Goal: Check status: Check status

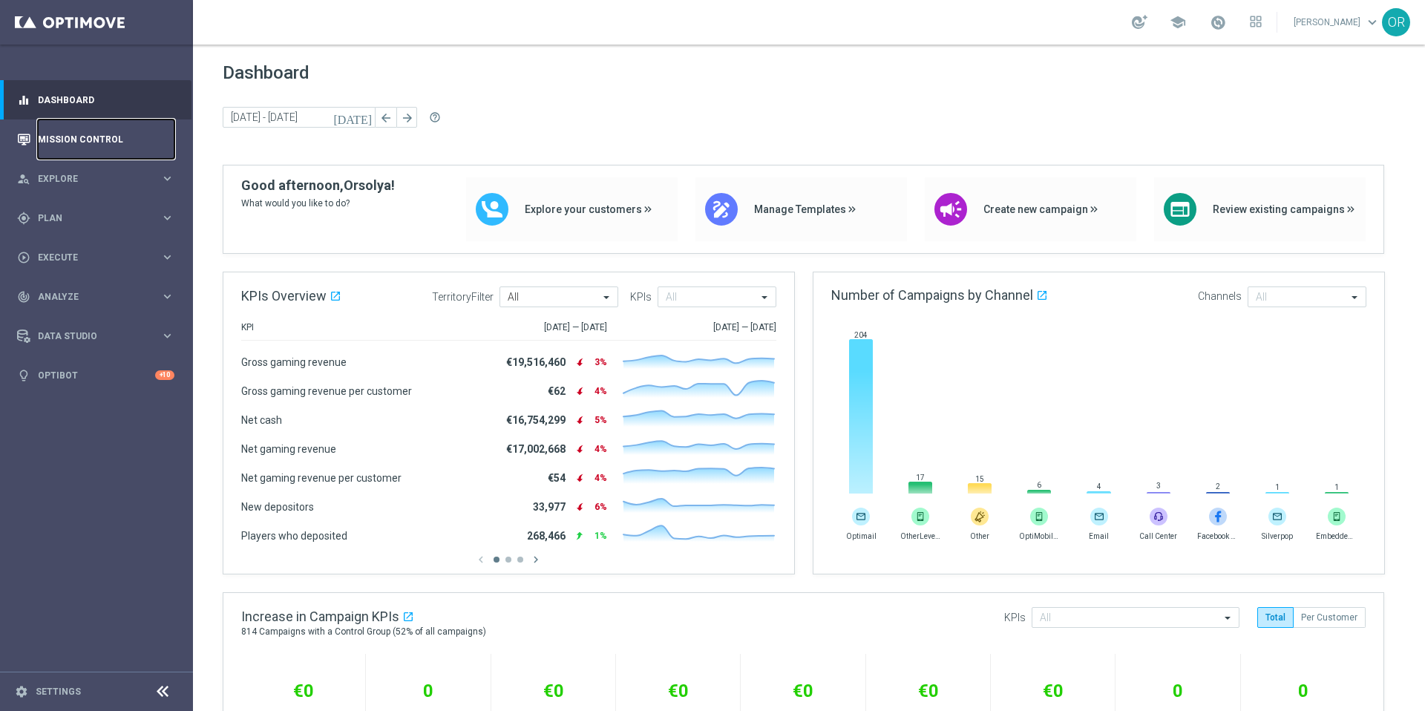
click at [112, 133] on link "Mission Control" at bounding box center [106, 138] width 137 height 39
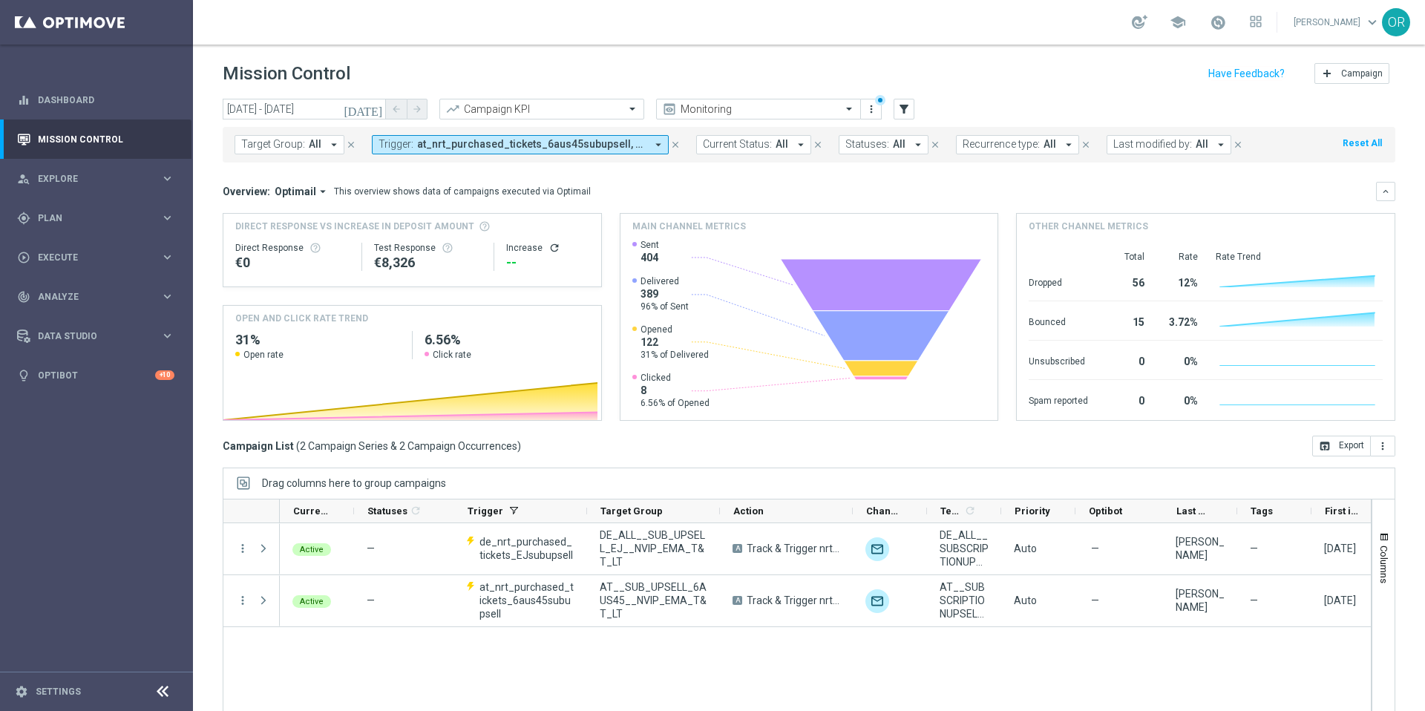
click at [483, 143] on span "at_nrt_purchased_tickets_6aus45subupsell, de_nrt_purchased_tickets_EJsubupsell" at bounding box center [531, 144] width 229 height 13
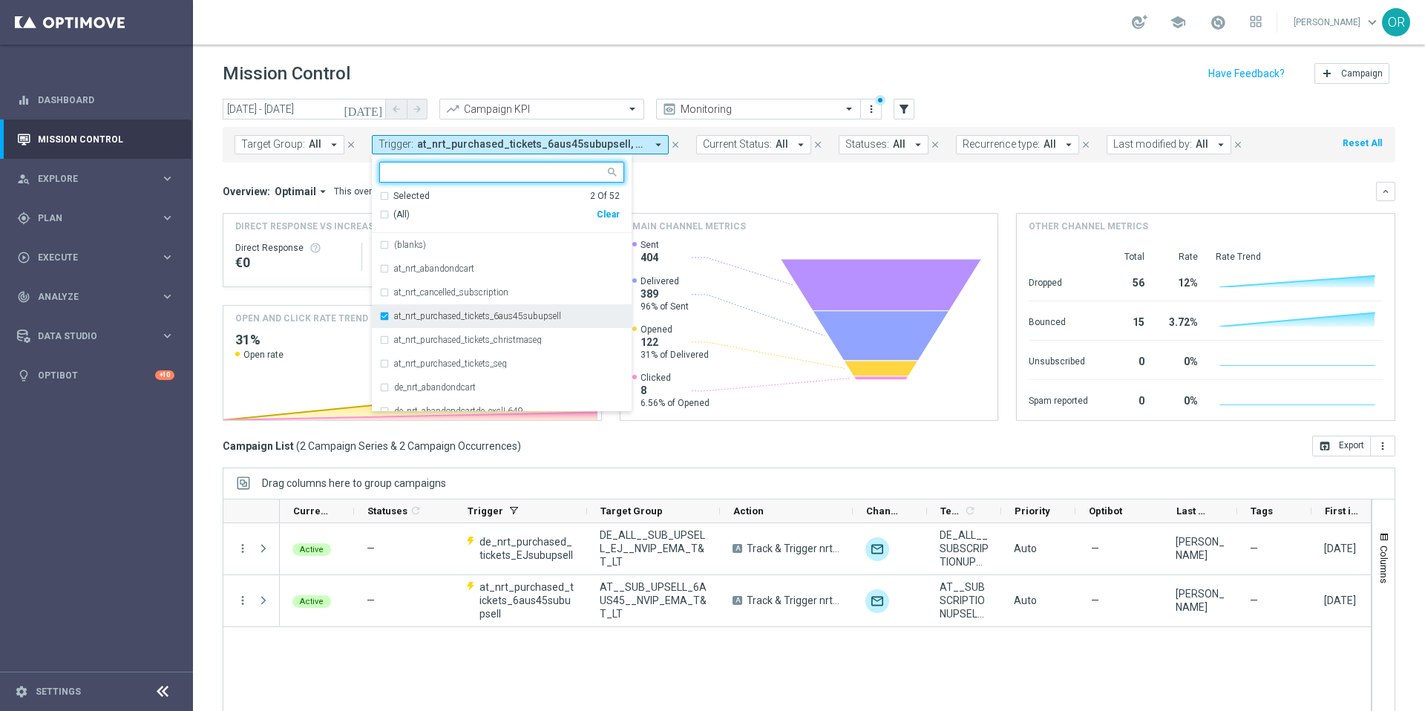
click at [384, 317] on div "at_nrt_purchased_tickets_6aus45subupsell" at bounding box center [501, 316] width 245 height 24
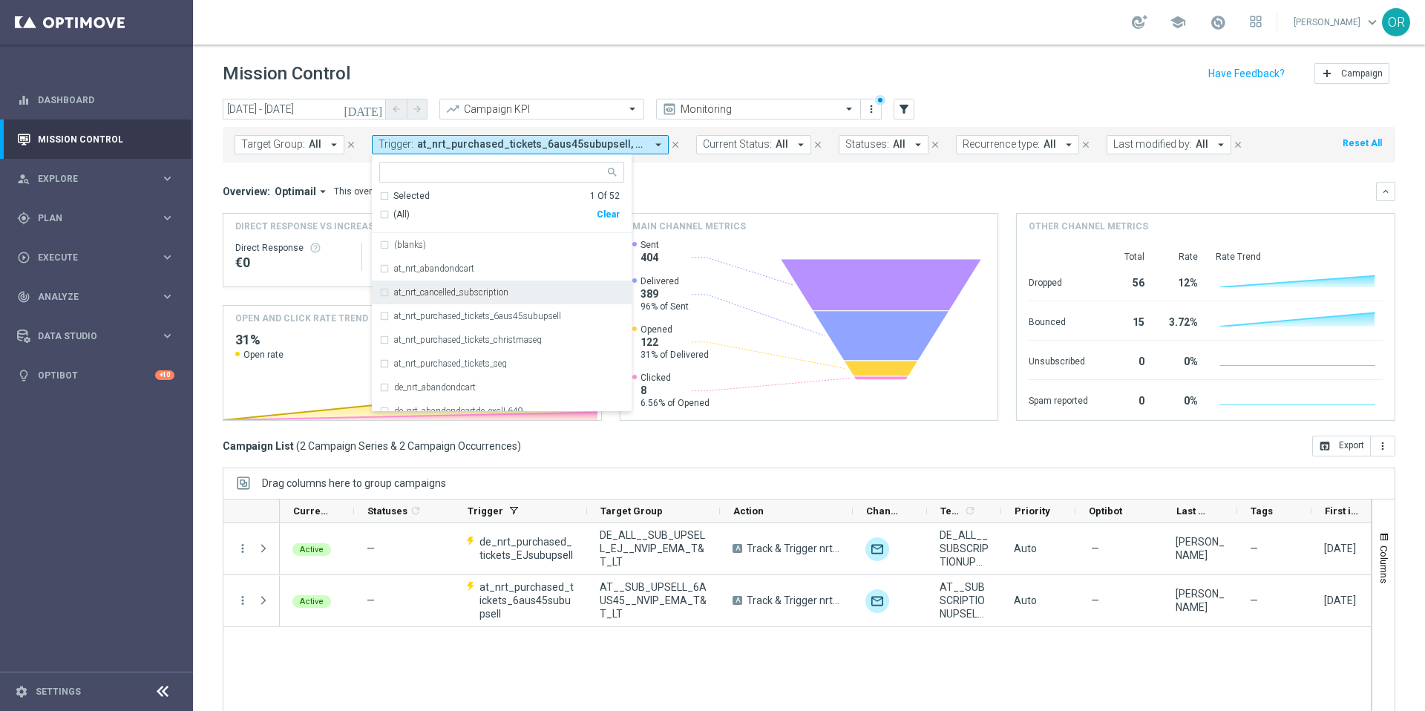
click at [382, 292] on div "at_nrt_cancelled_subscription" at bounding box center [501, 293] width 245 height 24
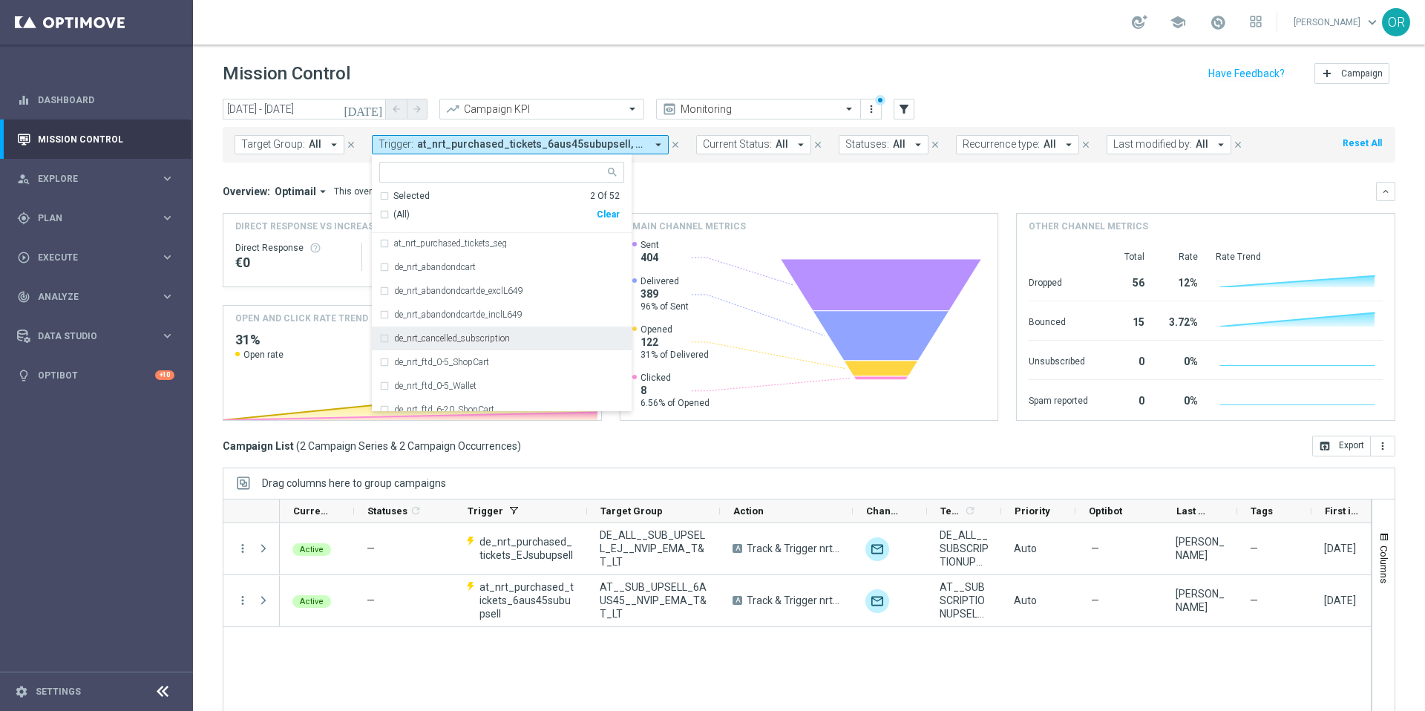
click at [383, 340] on div "de_nrt_cancelled_subscription" at bounding box center [501, 339] width 245 height 24
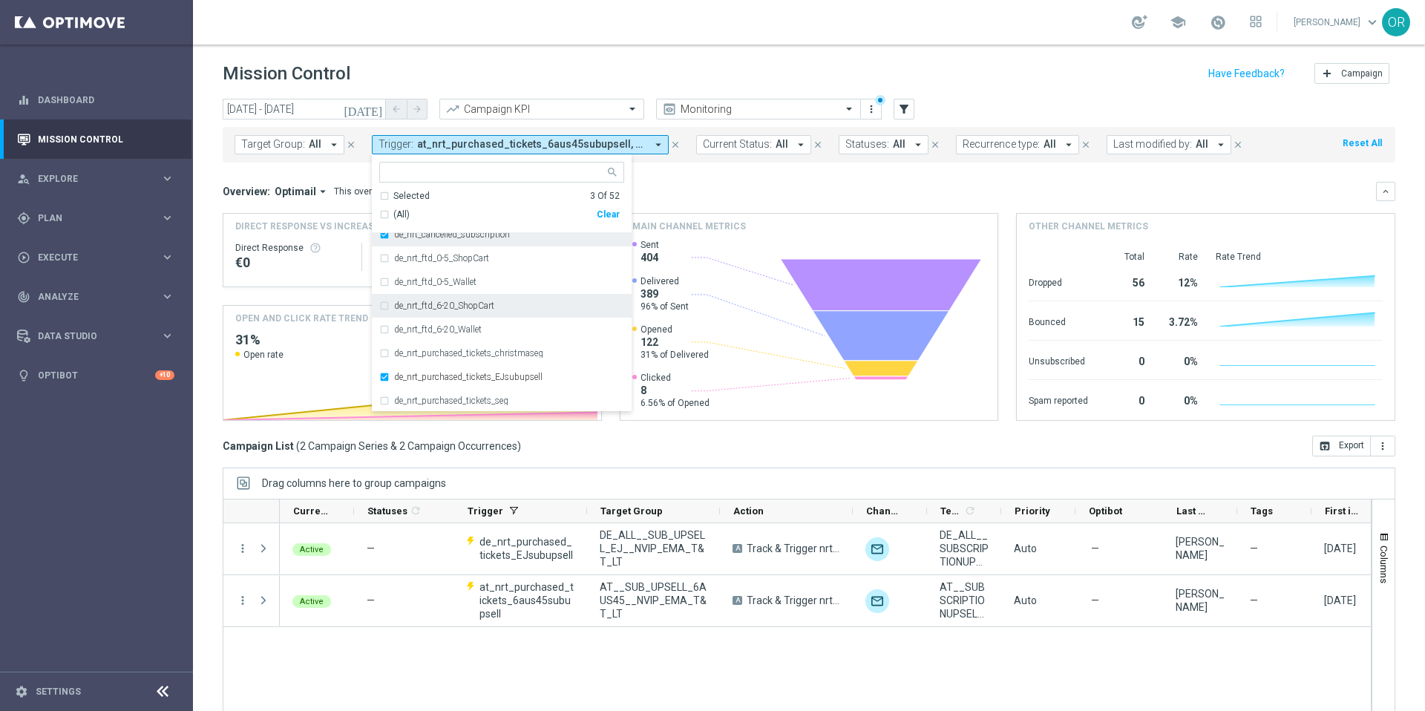
scroll to position [231, 0]
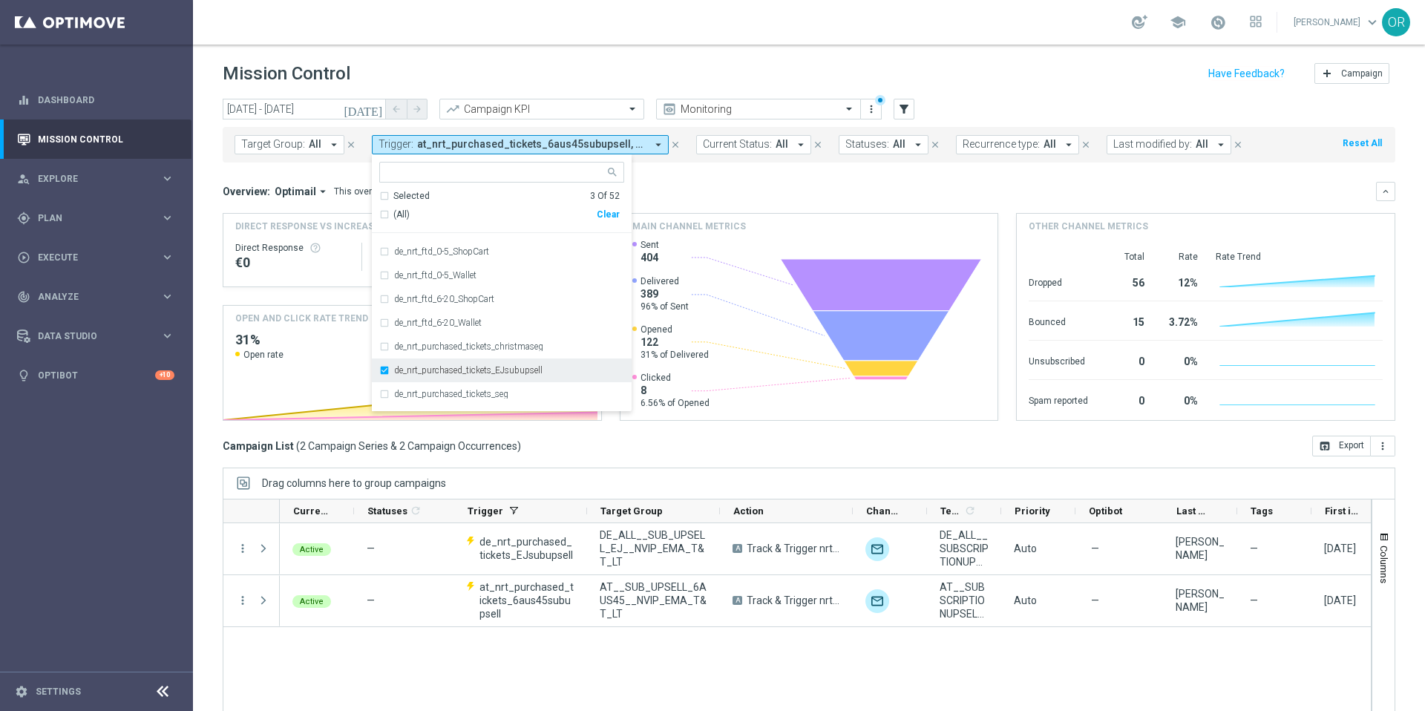
click at [384, 369] on div "de_nrt_purchased_tickets_EJsubupsell" at bounding box center [501, 370] width 245 height 24
click at [695, 193] on div "Overview: Optimail arrow_drop_down This overview shows data of campaigns execut…" at bounding box center [799, 191] width 1153 height 13
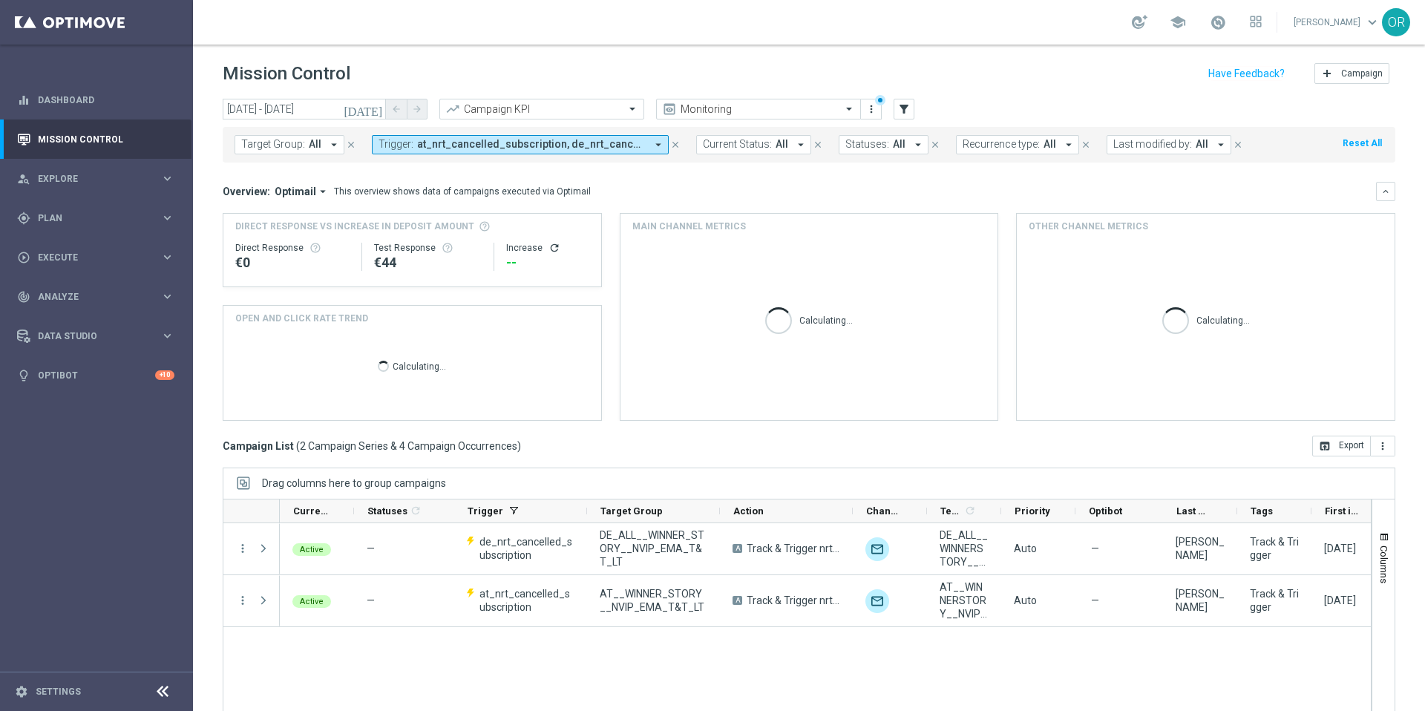
click at [376, 110] on icon "[DATE]" at bounding box center [364, 108] width 40 height 13
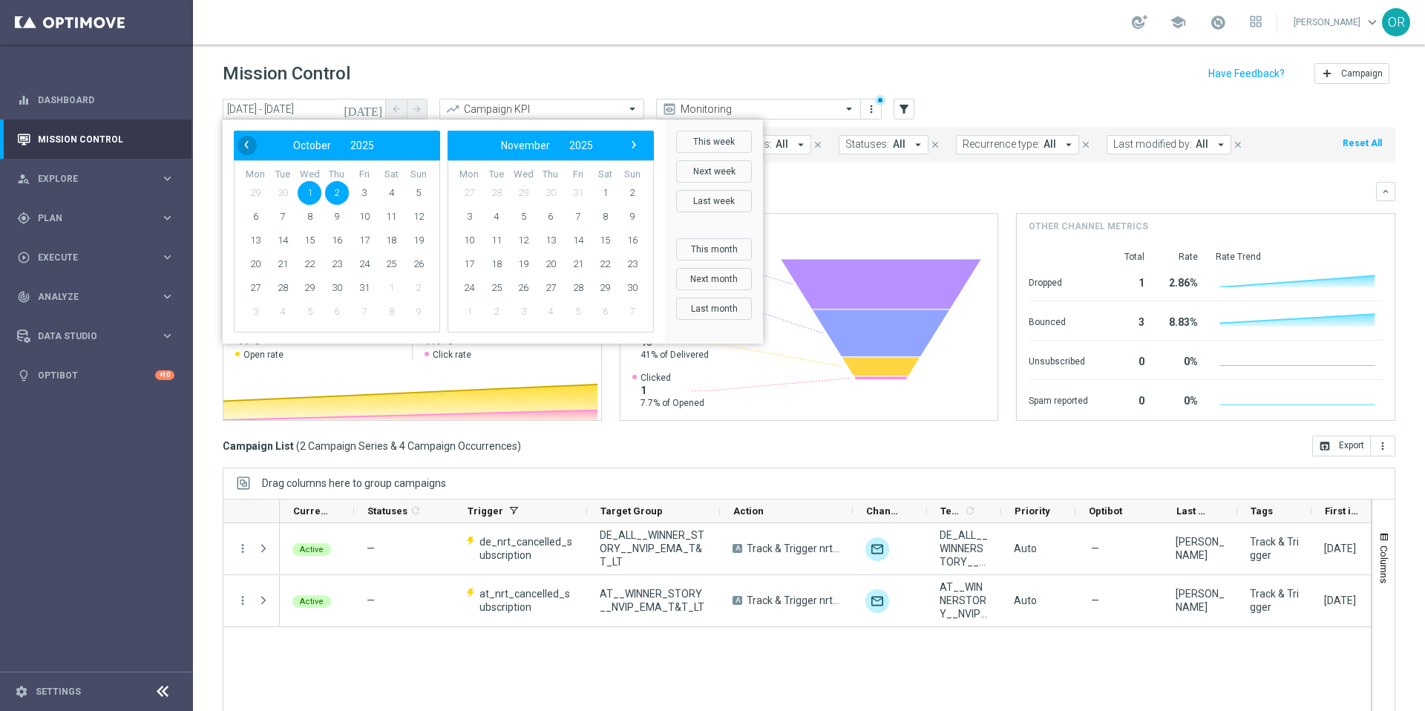
click at [245, 150] on span "‹" at bounding box center [246, 144] width 19 height 19
click at [255, 192] on span "1" at bounding box center [255, 193] width 24 height 24
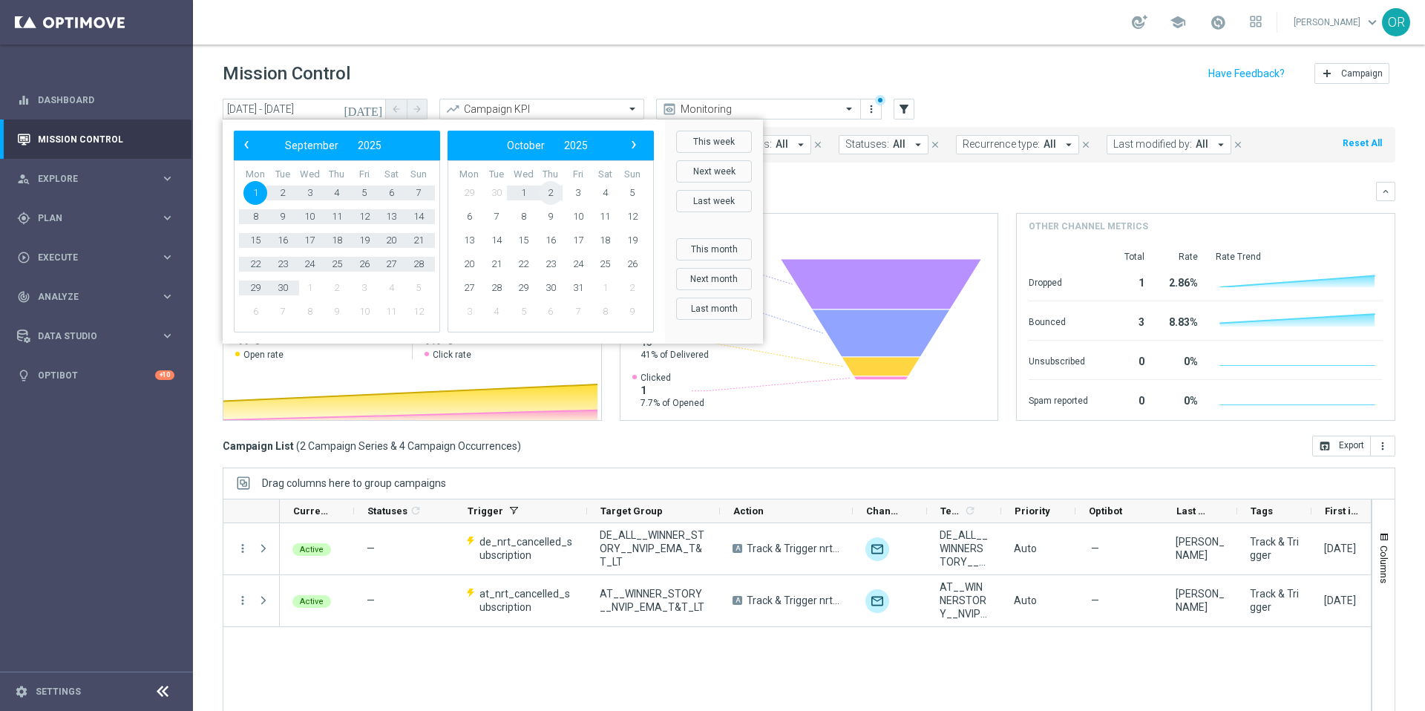
click at [554, 192] on span "2" at bounding box center [551, 193] width 24 height 24
type input "[DATE] - [DATE]"
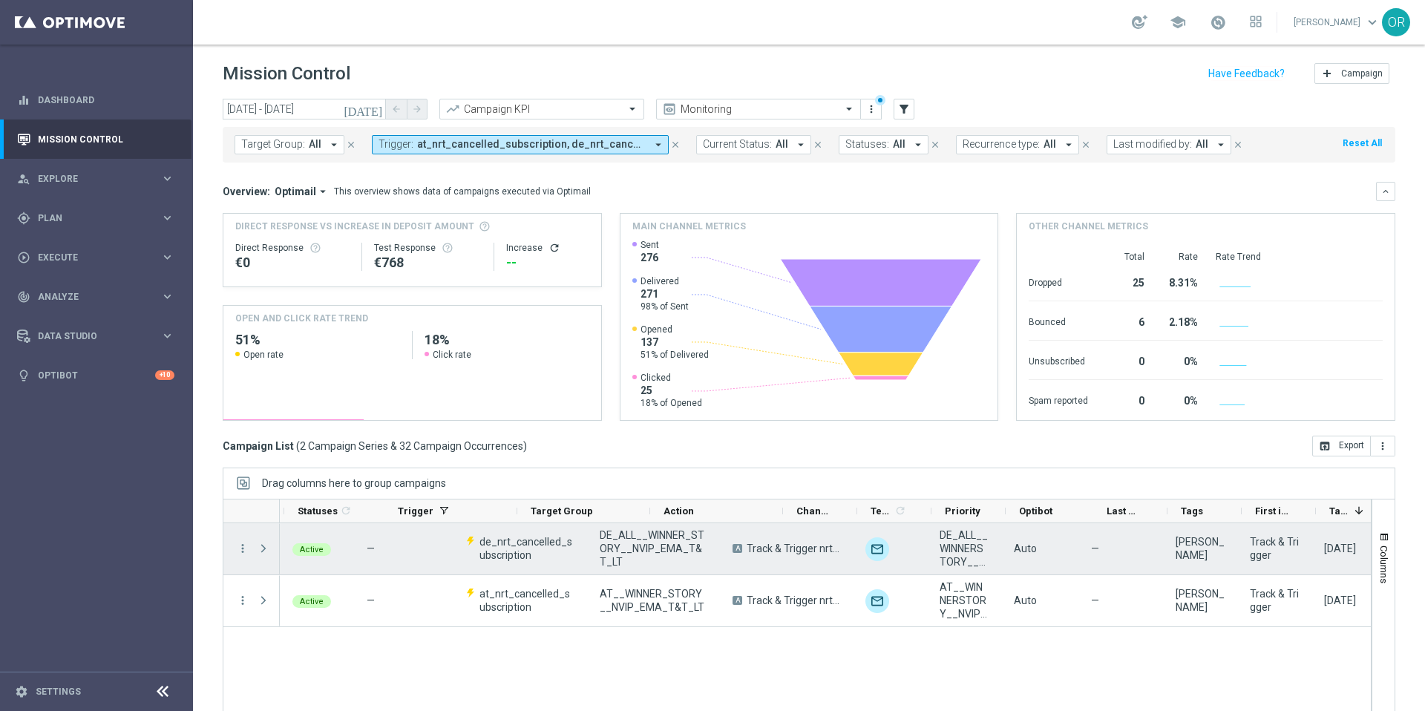
scroll to position [0, 173]
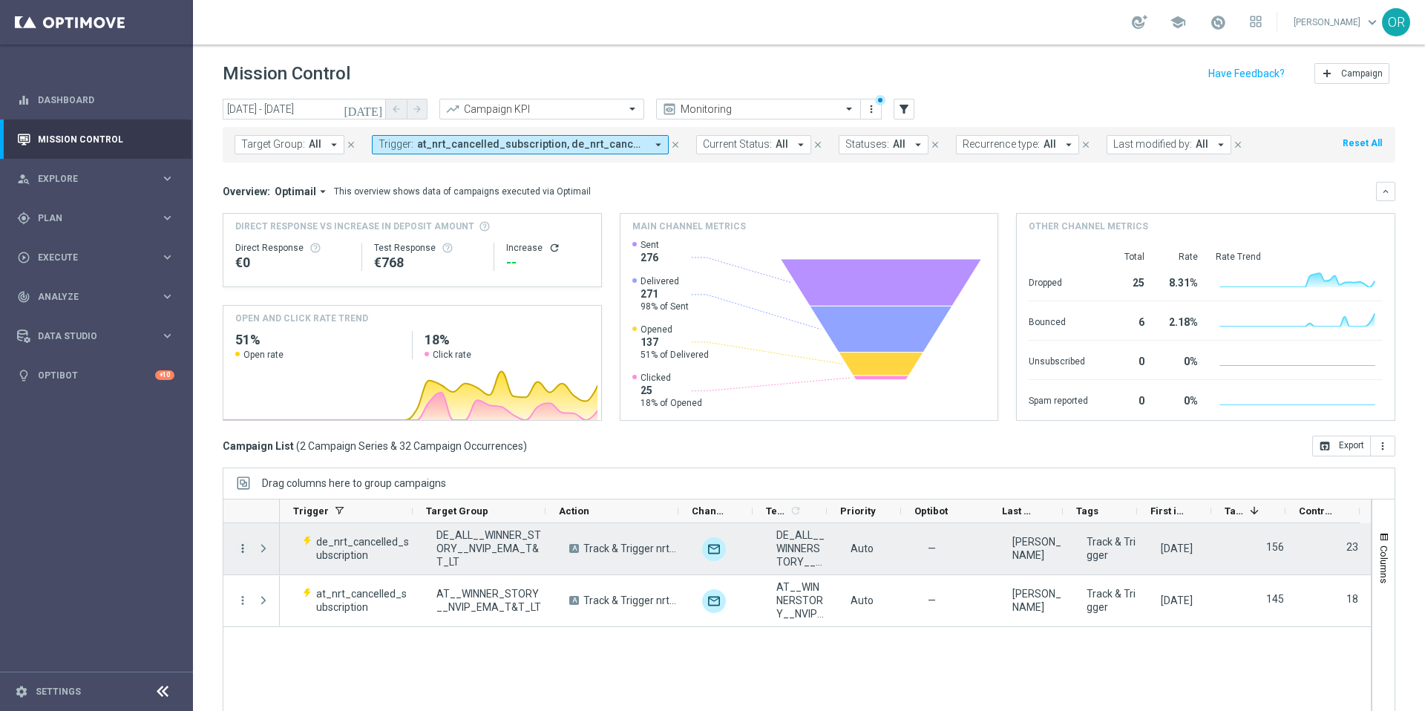
click at [238, 548] on icon "more_vert" at bounding box center [242, 548] width 13 height 13
click at [299, 577] on span "Campaign Metrics" at bounding box center [310, 579] width 77 height 10
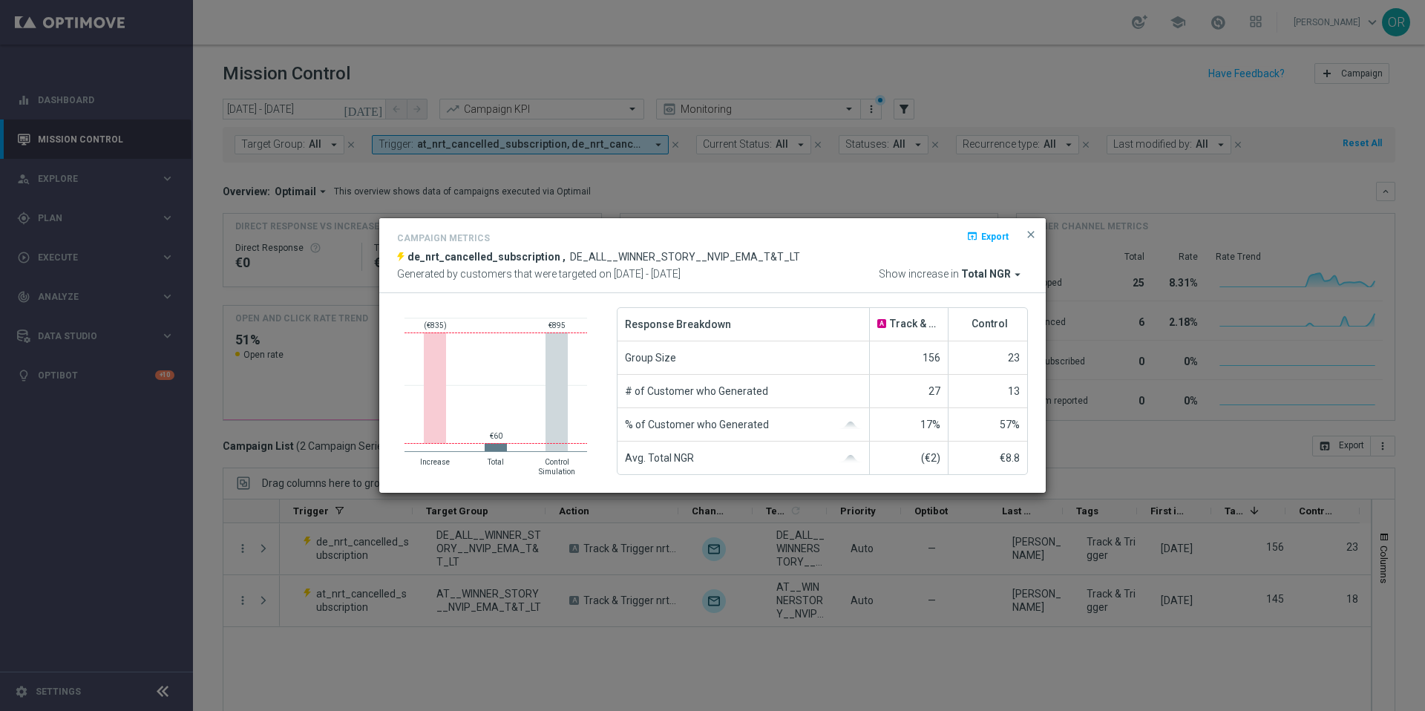
click at [1007, 272] on span "Total NGR" at bounding box center [986, 274] width 50 height 13
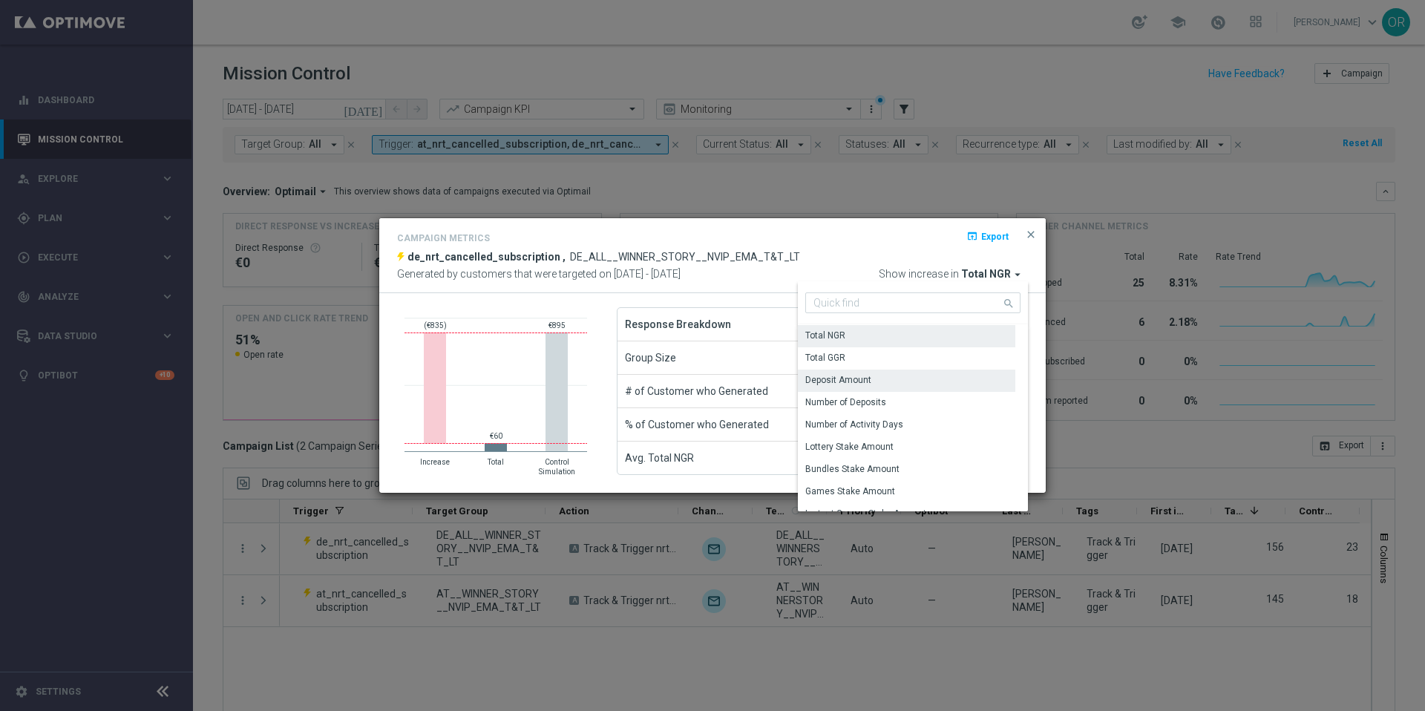
click at [888, 376] on div "Deposit Amount" at bounding box center [906, 380] width 217 height 21
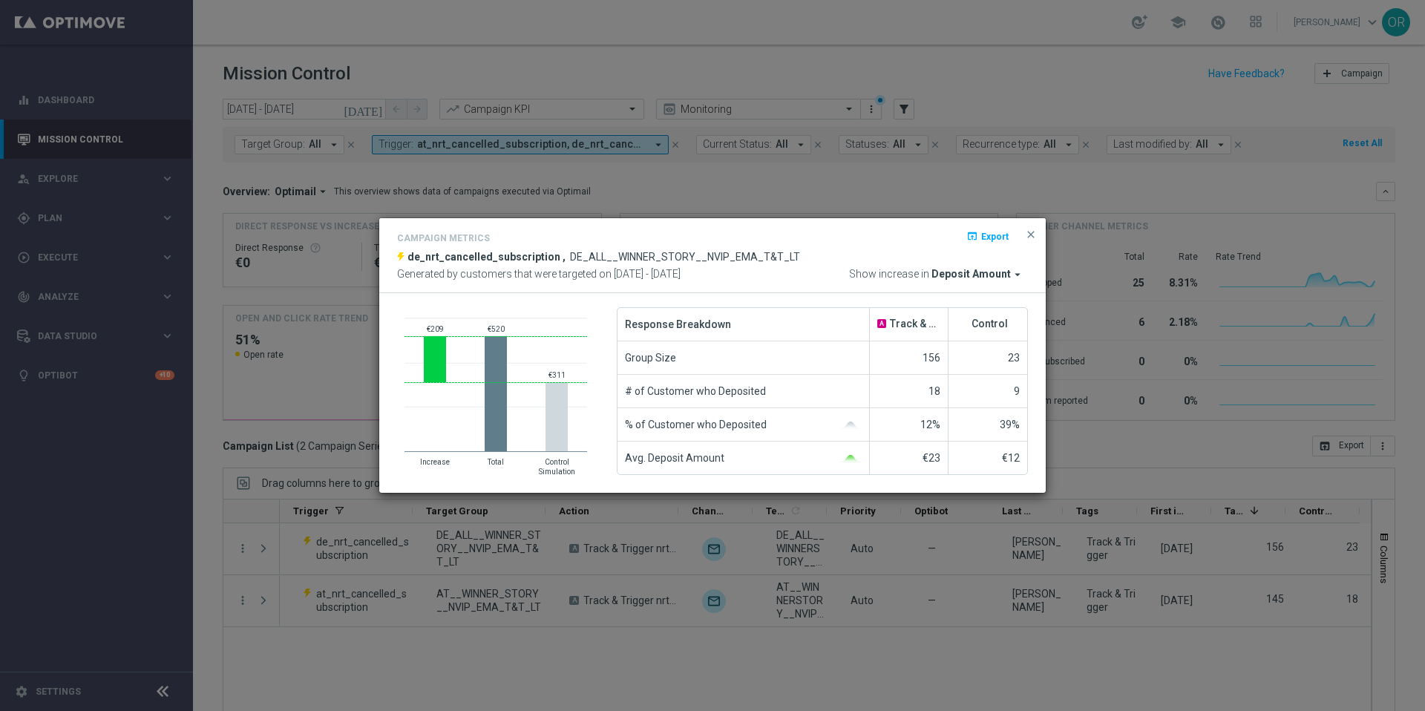
click at [994, 268] on span "Deposit Amount" at bounding box center [970, 274] width 79 height 13
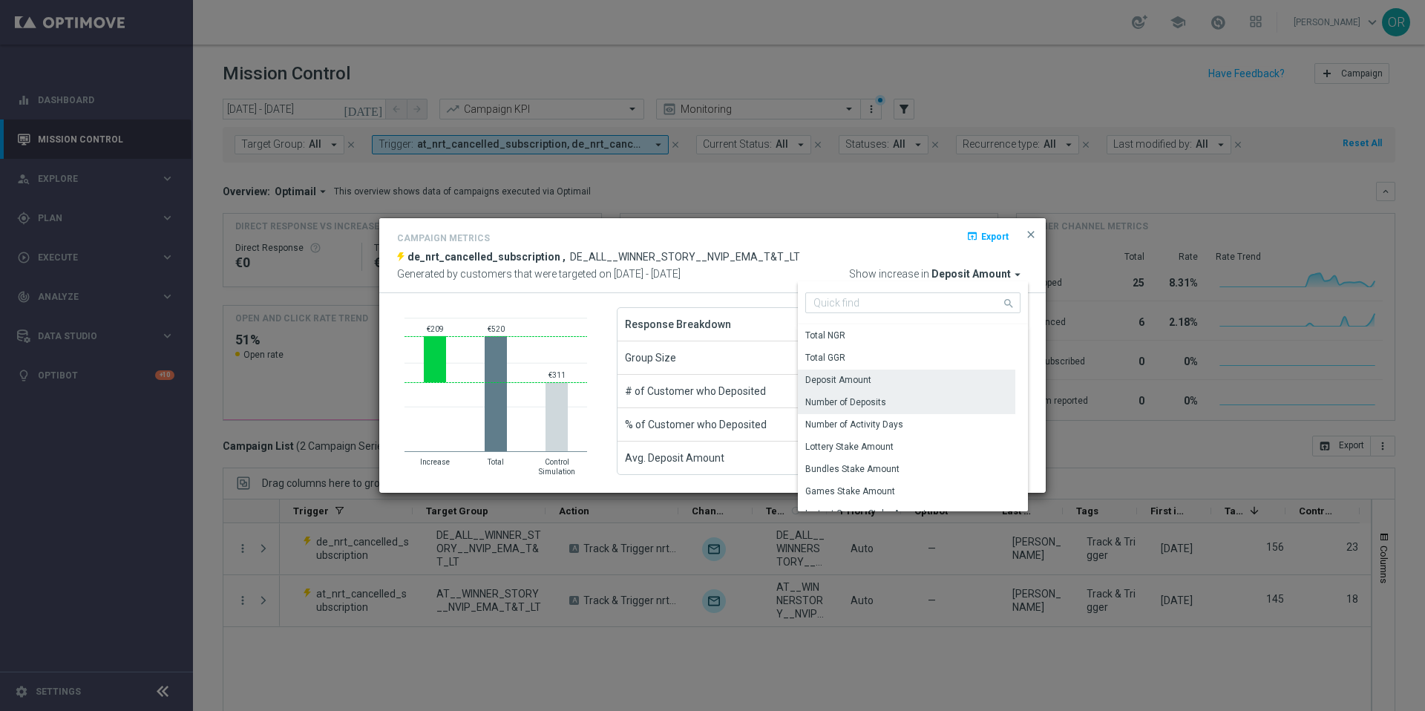
click at [901, 404] on div "Number of Deposits" at bounding box center [906, 402] width 217 height 21
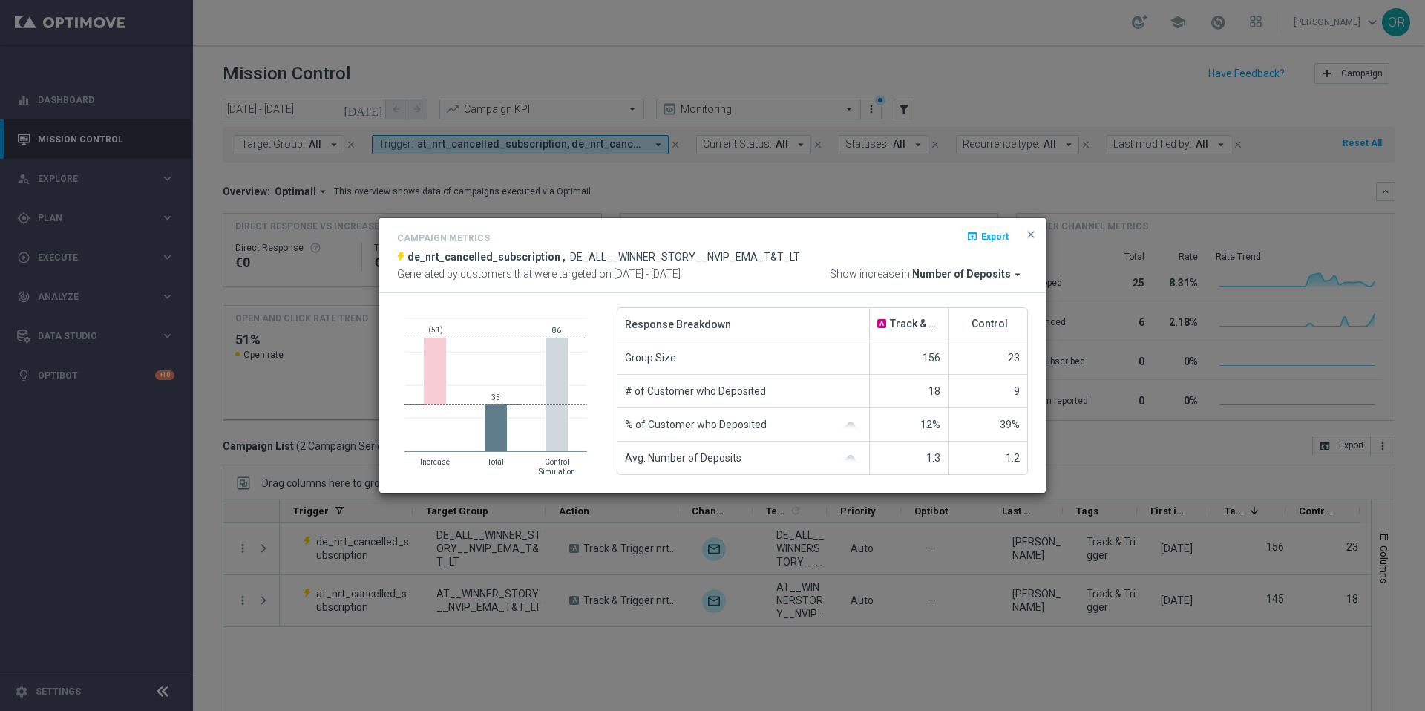
click at [997, 272] on span "Number of Deposits" at bounding box center [961, 274] width 99 height 13
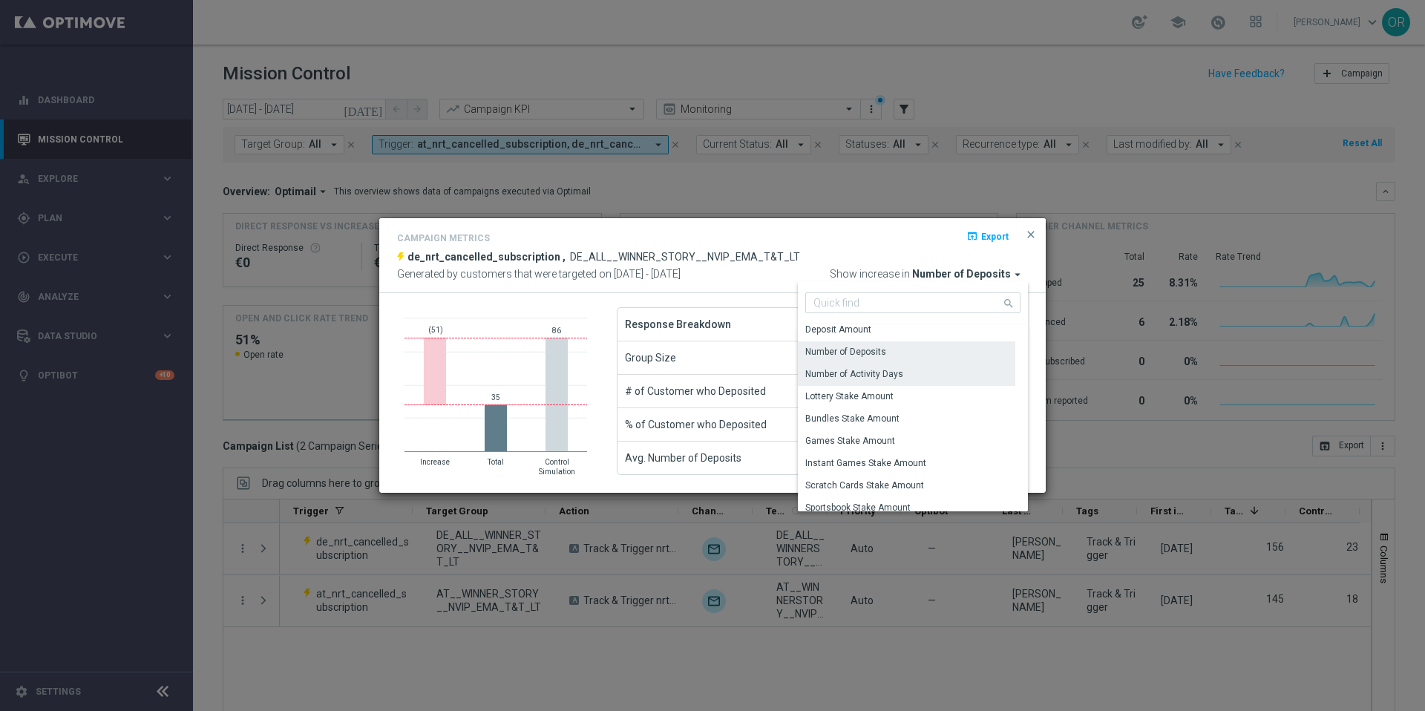
scroll to position [52, 0]
click at [902, 393] on div "Lottery Stake Amount" at bounding box center [906, 394] width 217 height 21
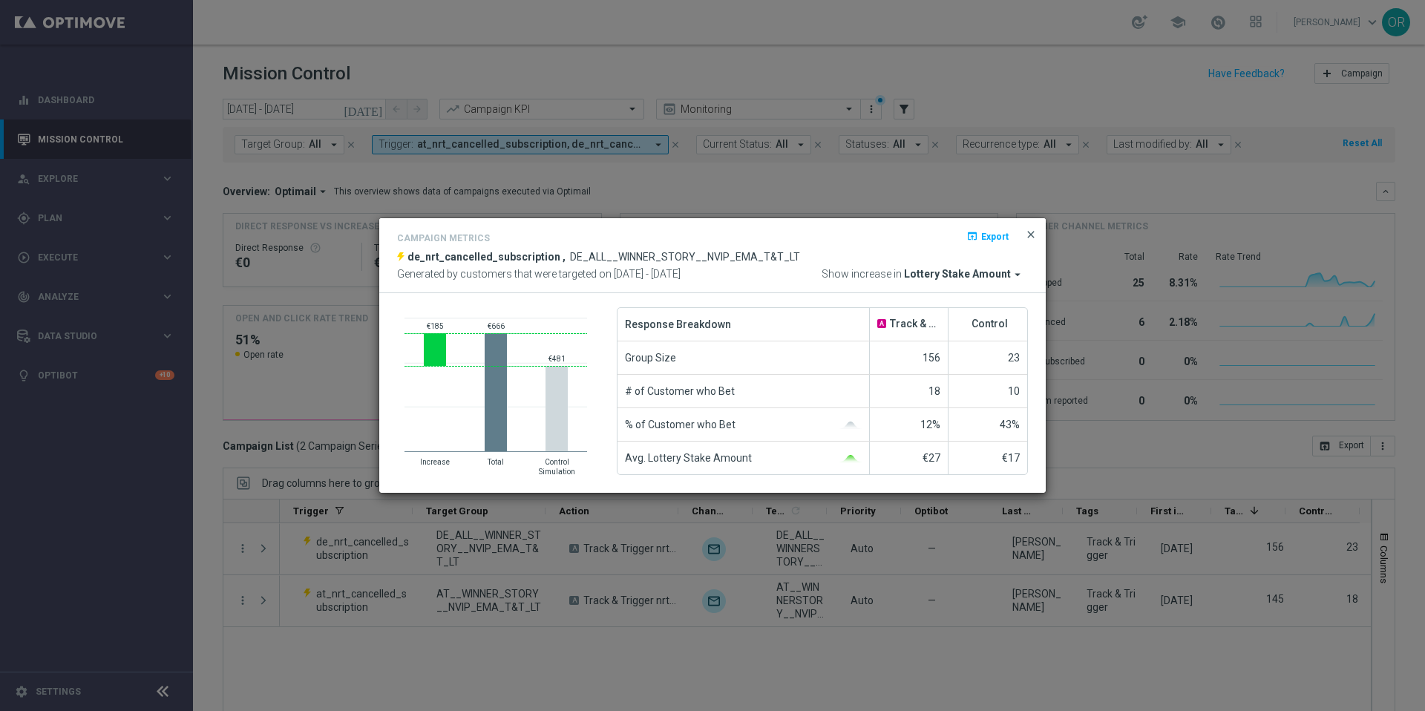
click at [1029, 235] on span "close" at bounding box center [1031, 235] width 12 height 12
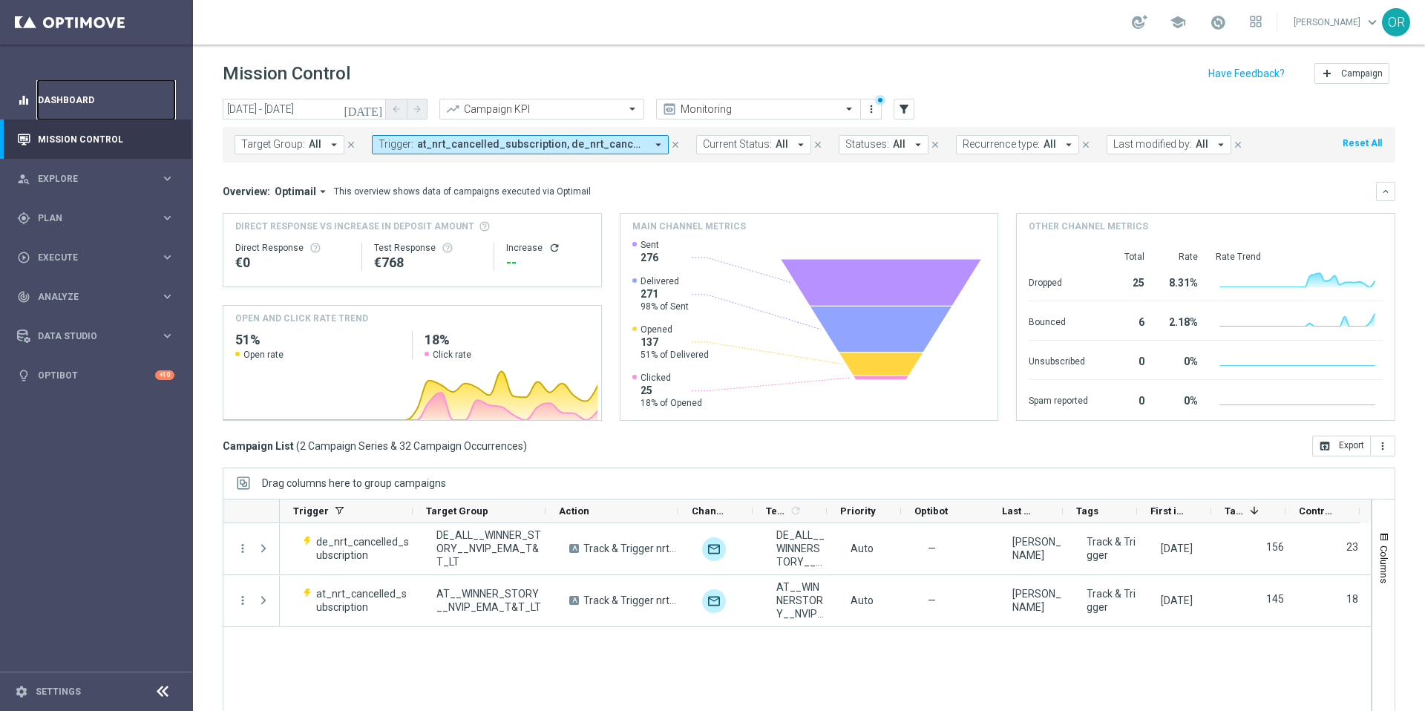
click at [65, 100] on link "Dashboard" at bounding box center [106, 99] width 137 height 39
